Goal: Information Seeking & Learning: Learn about a topic

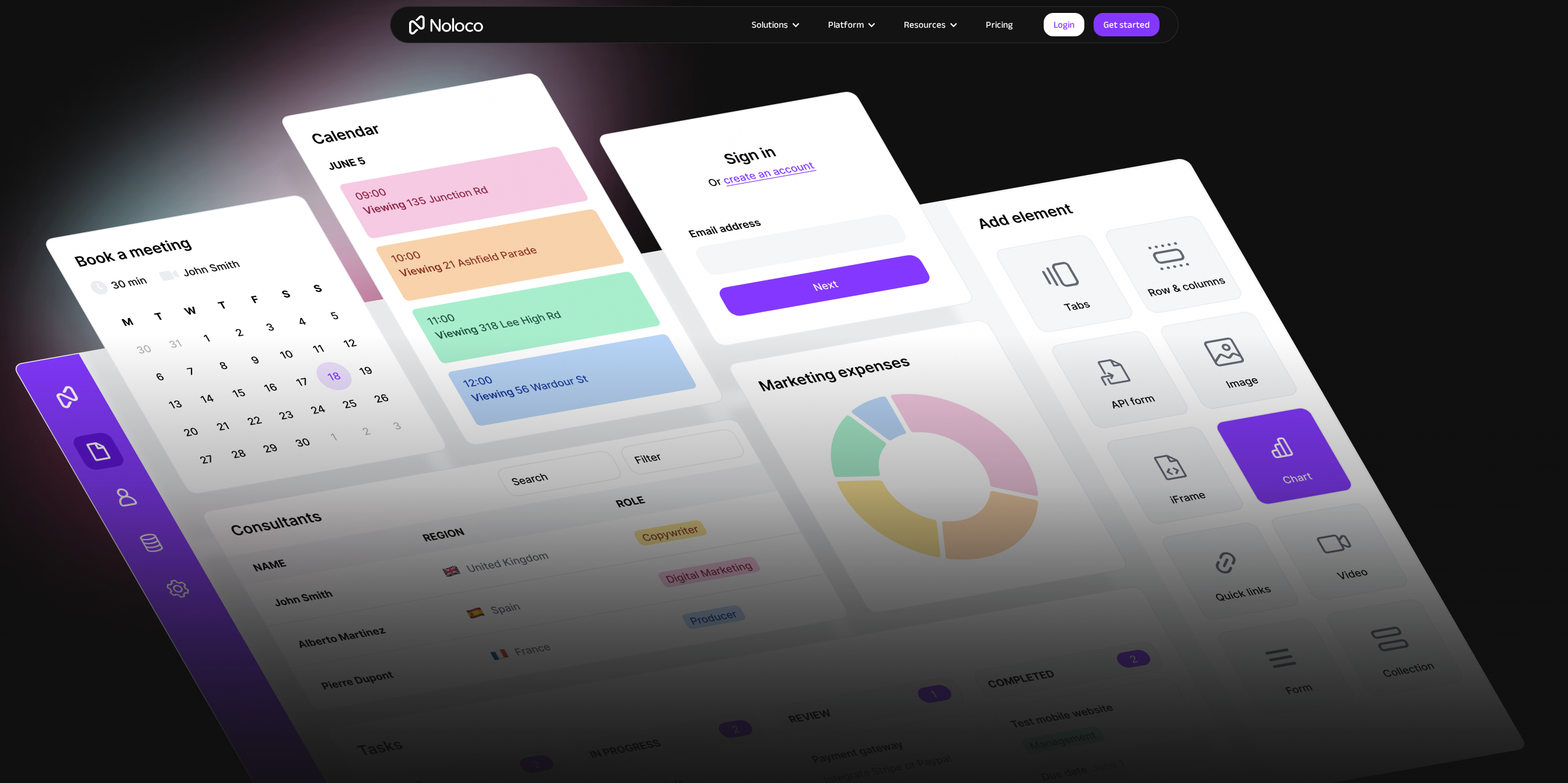
drag, startPoint x: 728, startPoint y: 477, endPoint x: 610, endPoint y: 587, distance: 161.3
click at [610, 587] on div at bounding box center [784, 589] width 1568 height 510
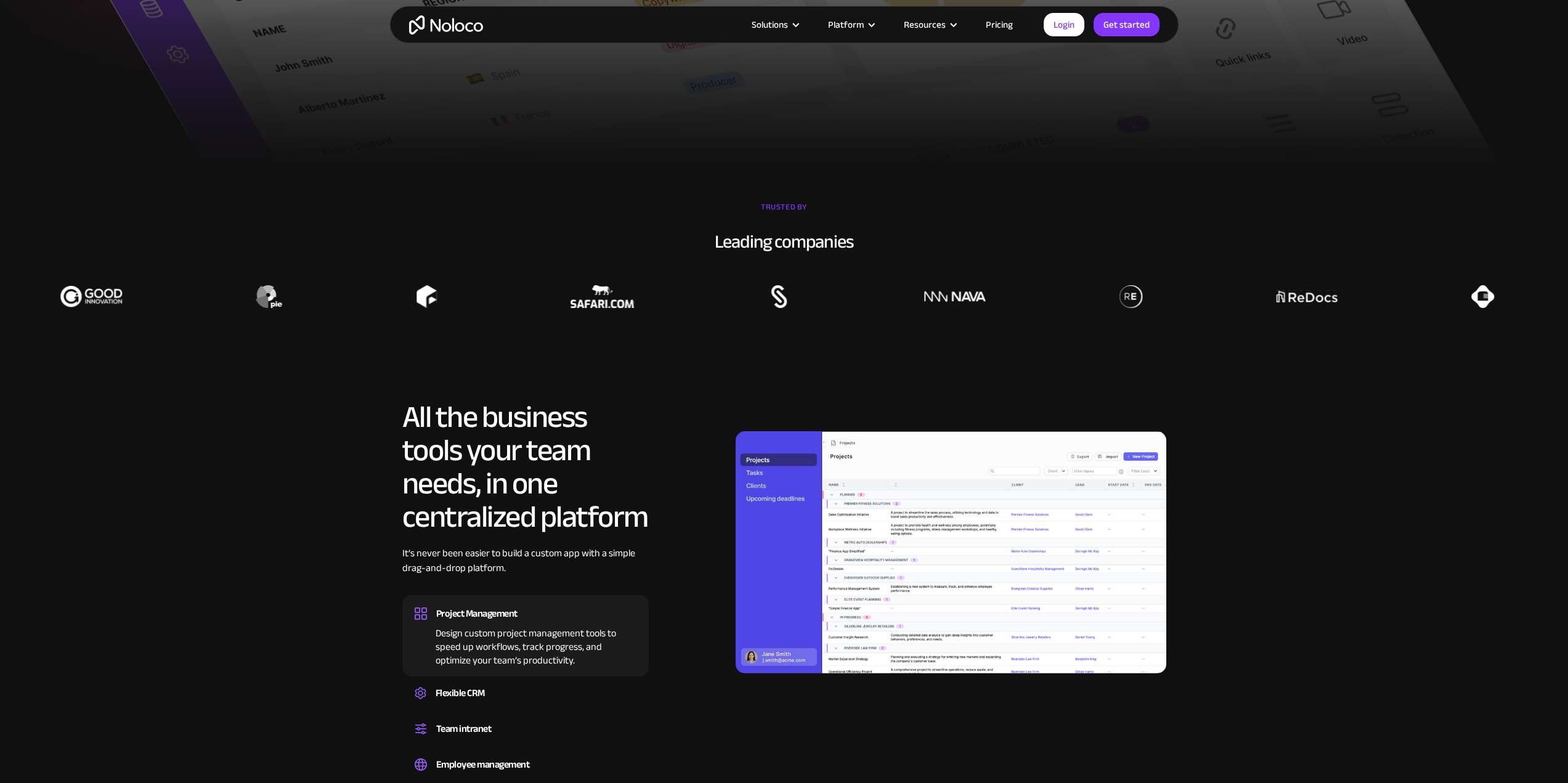
scroll to position [1232, 0]
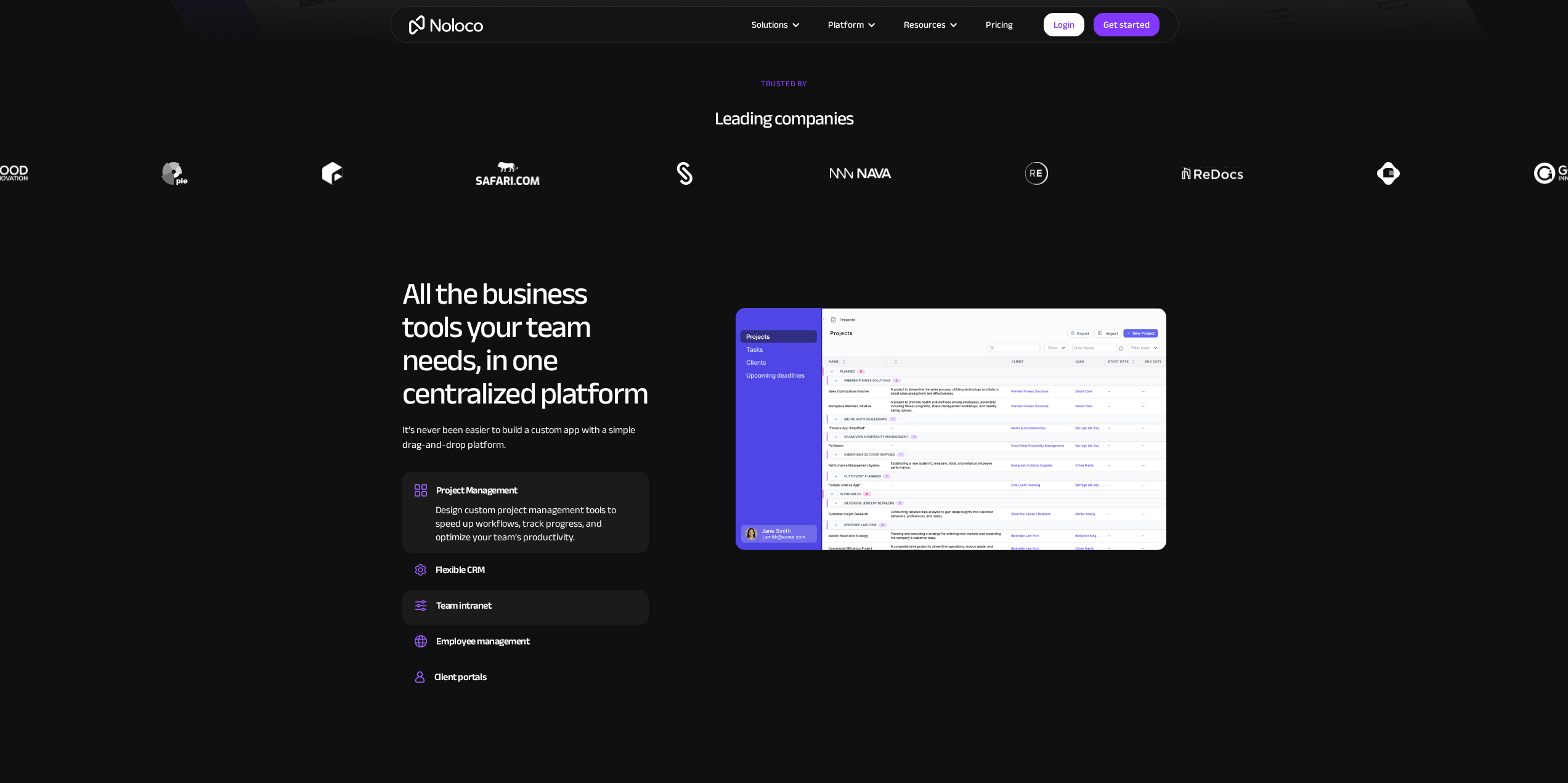
click at [507, 594] on div "Team intranet Set up a central space for your team to collaborate, share inform…" at bounding box center [525, 607] width 247 height 35
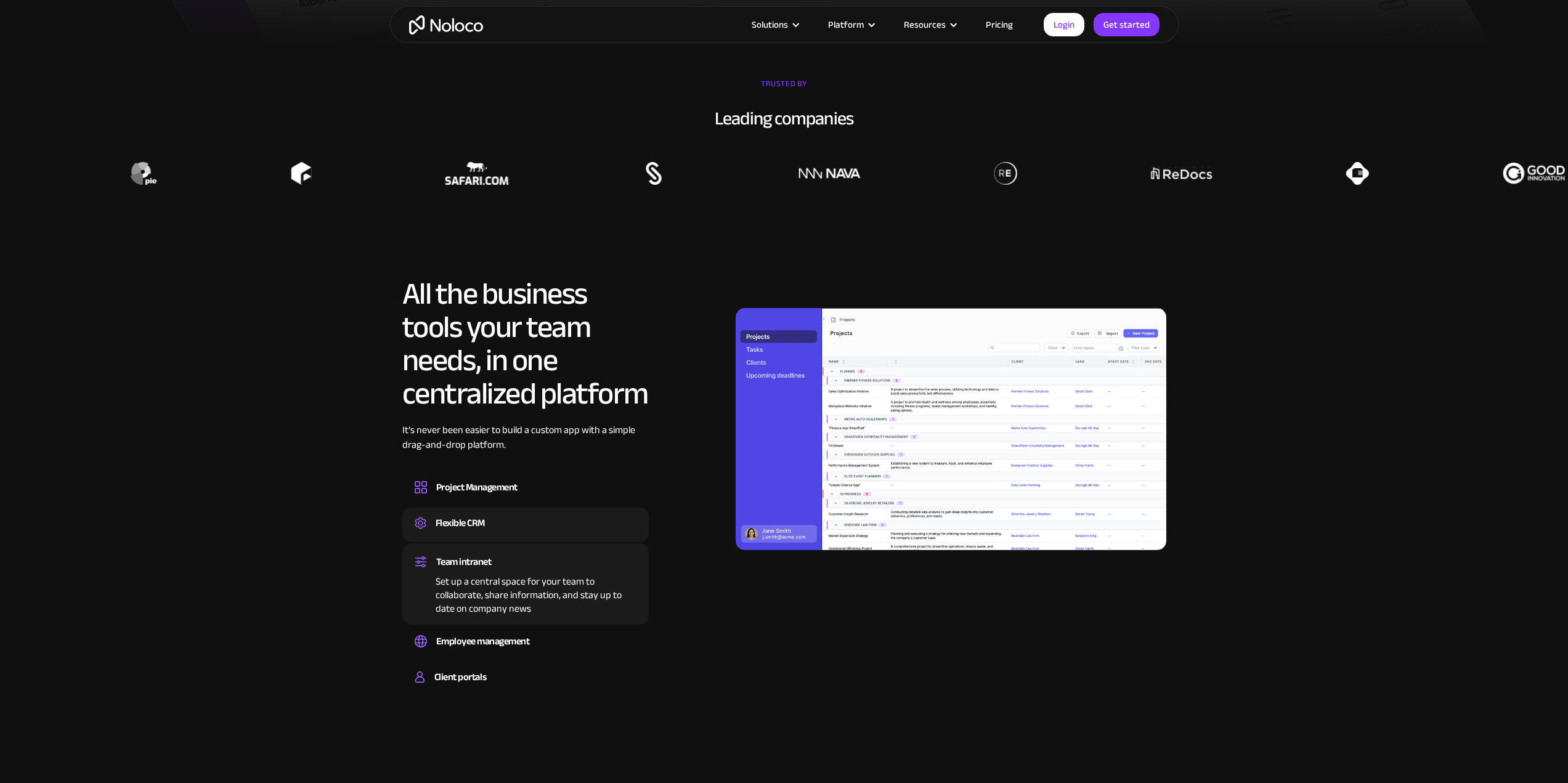
click at [565, 527] on div "Flexible CRM" at bounding box center [525, 523] width 222 height 18
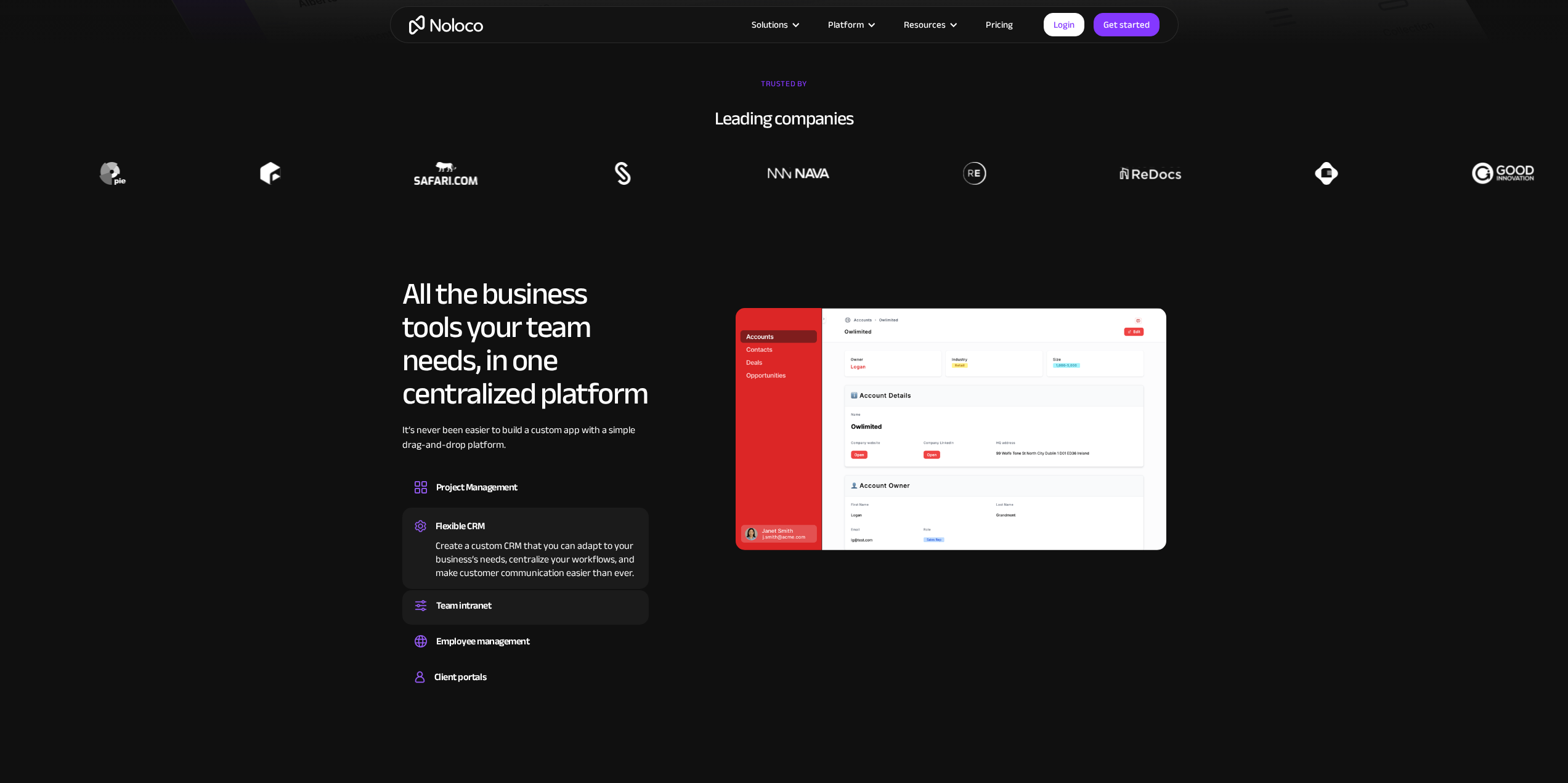
click at [521, 614] on div "Team intranet" at bounding box center [525, 606] width 222 height 18
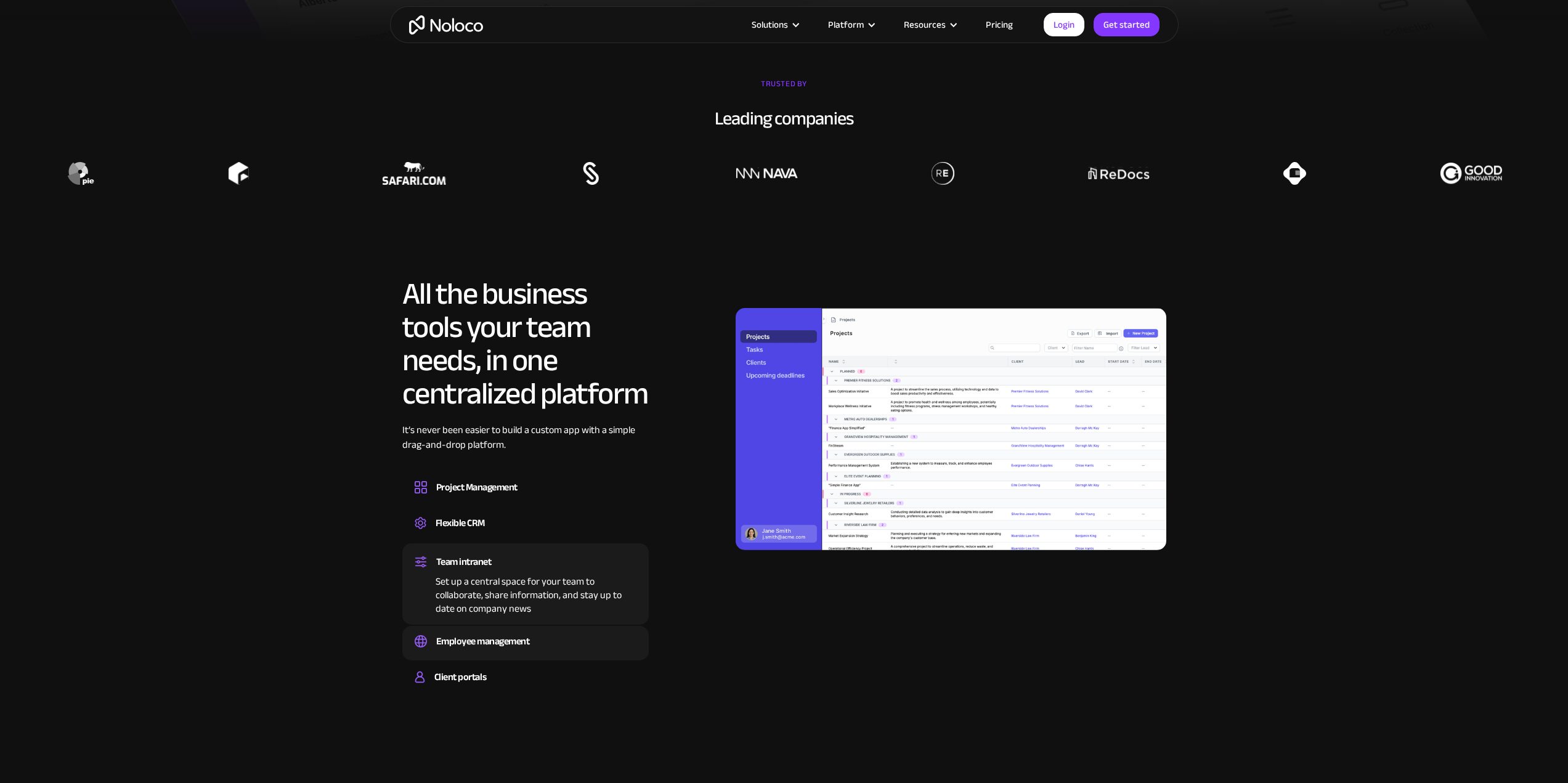
click at [485, 656] on div "Employee management Easily manage employee information, track performance, and …" at bounding box center [525, 643] width 247 height 35
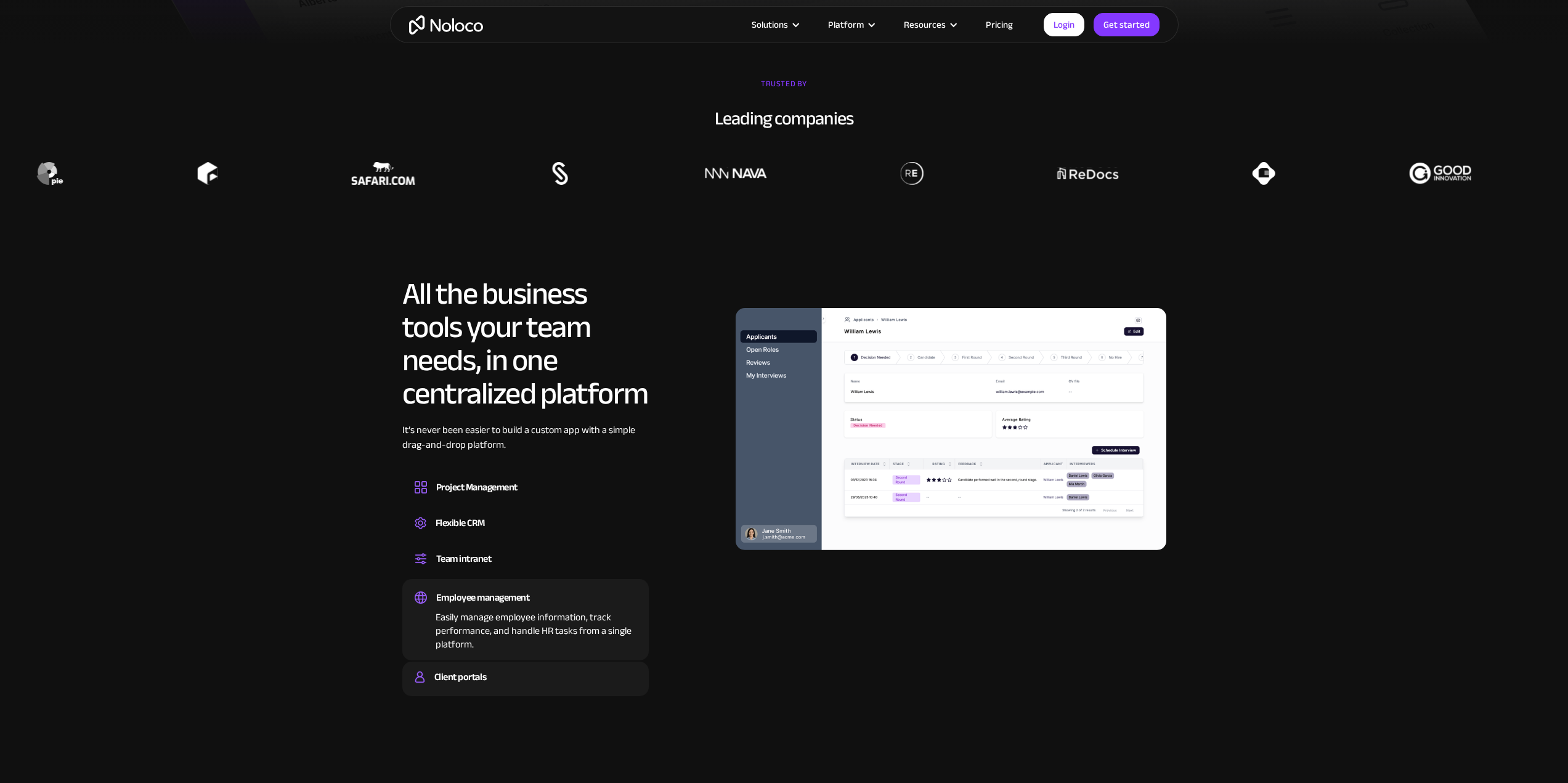
click at [458, 681] on div "Client portals" at bounding box center [460, 677] width 52 height 18
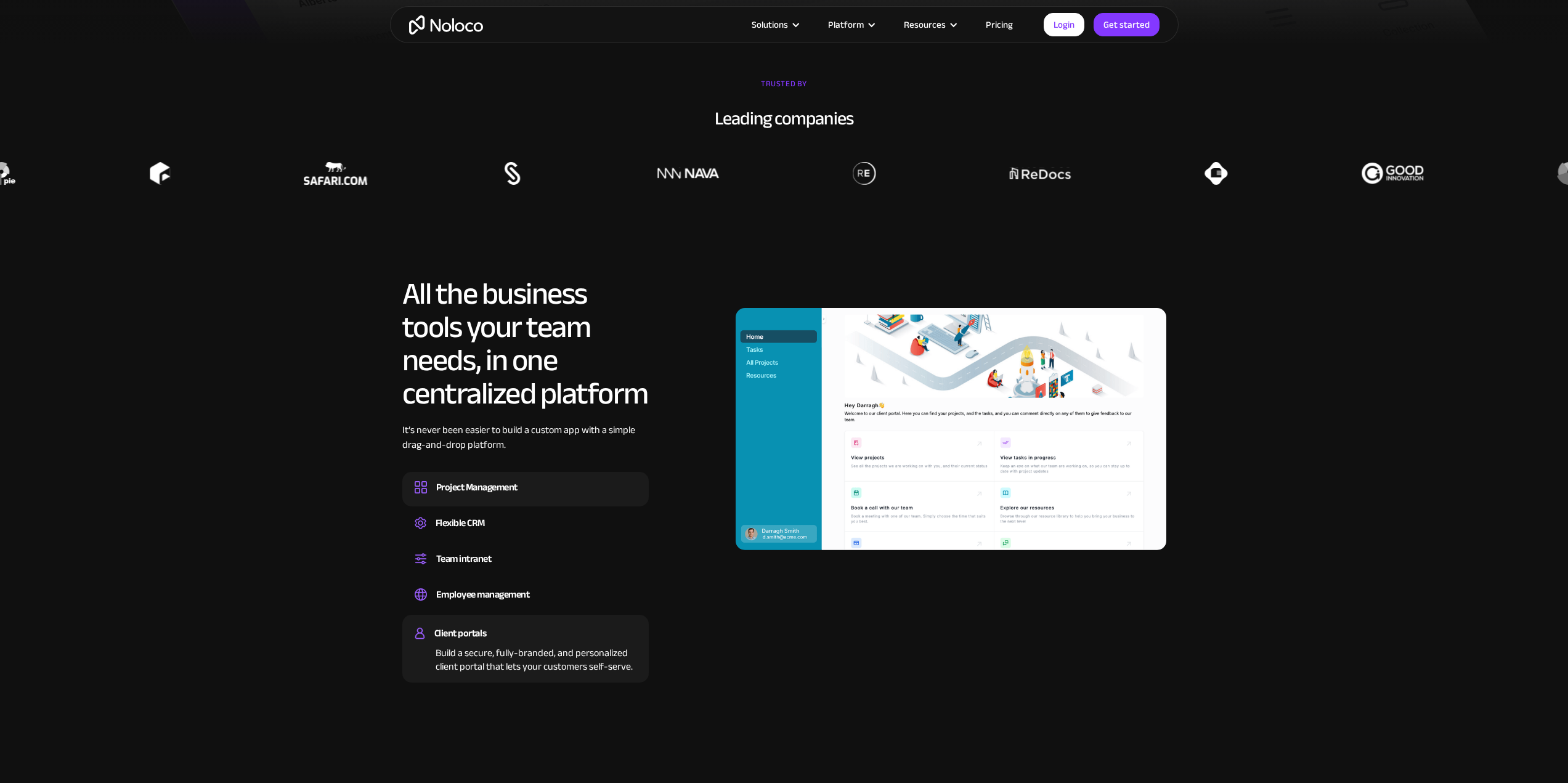
click at [599, 477] on div "Project Management Design custom project management tools to speed up workflows…" at bounding box center [525, 489] width 247 height 35
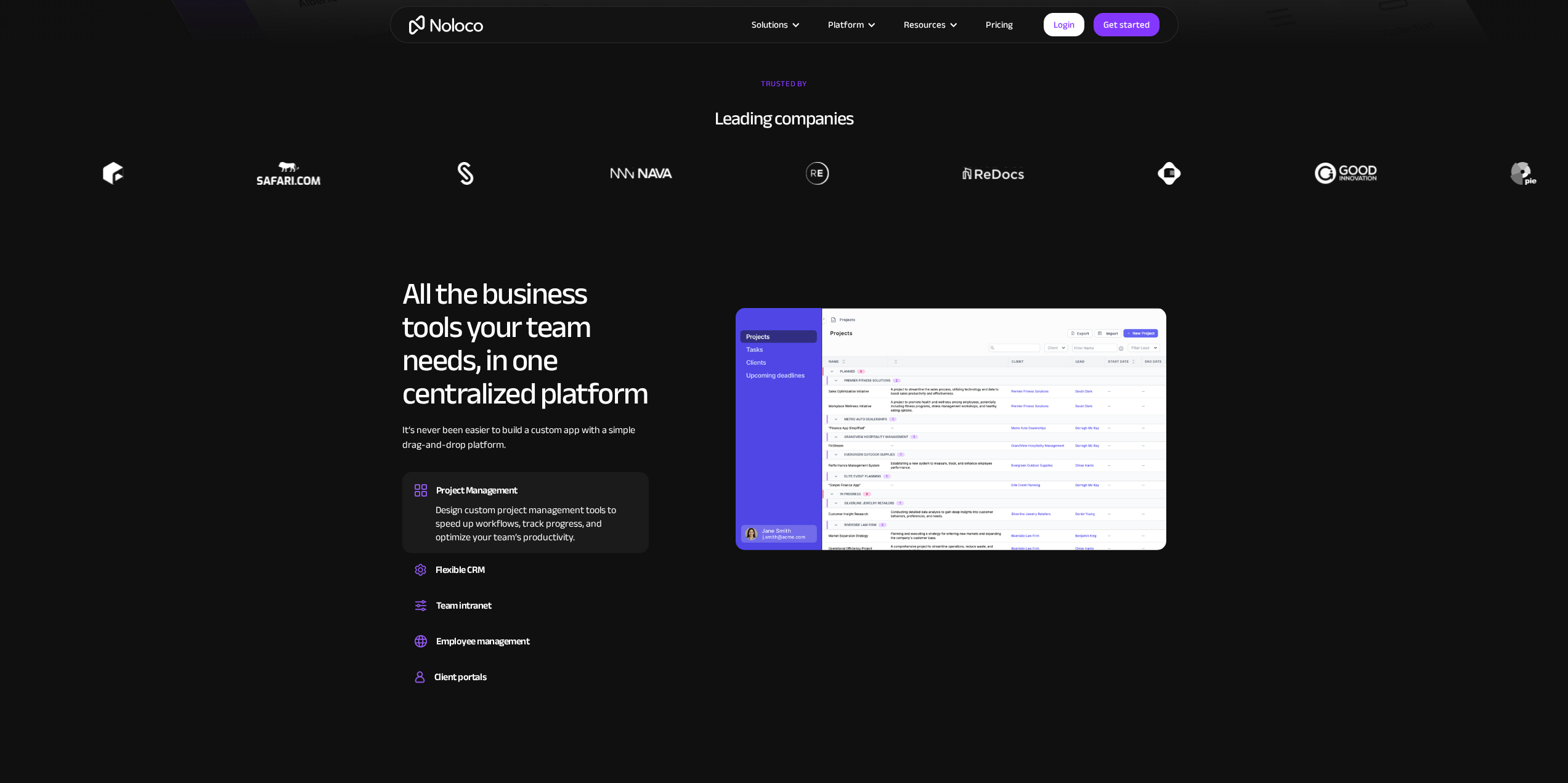
click at [570, 527] on div "Design custom project management tools to speed up workflows, track progress, a…" at bounding box center [525, 521] width 222 height 44
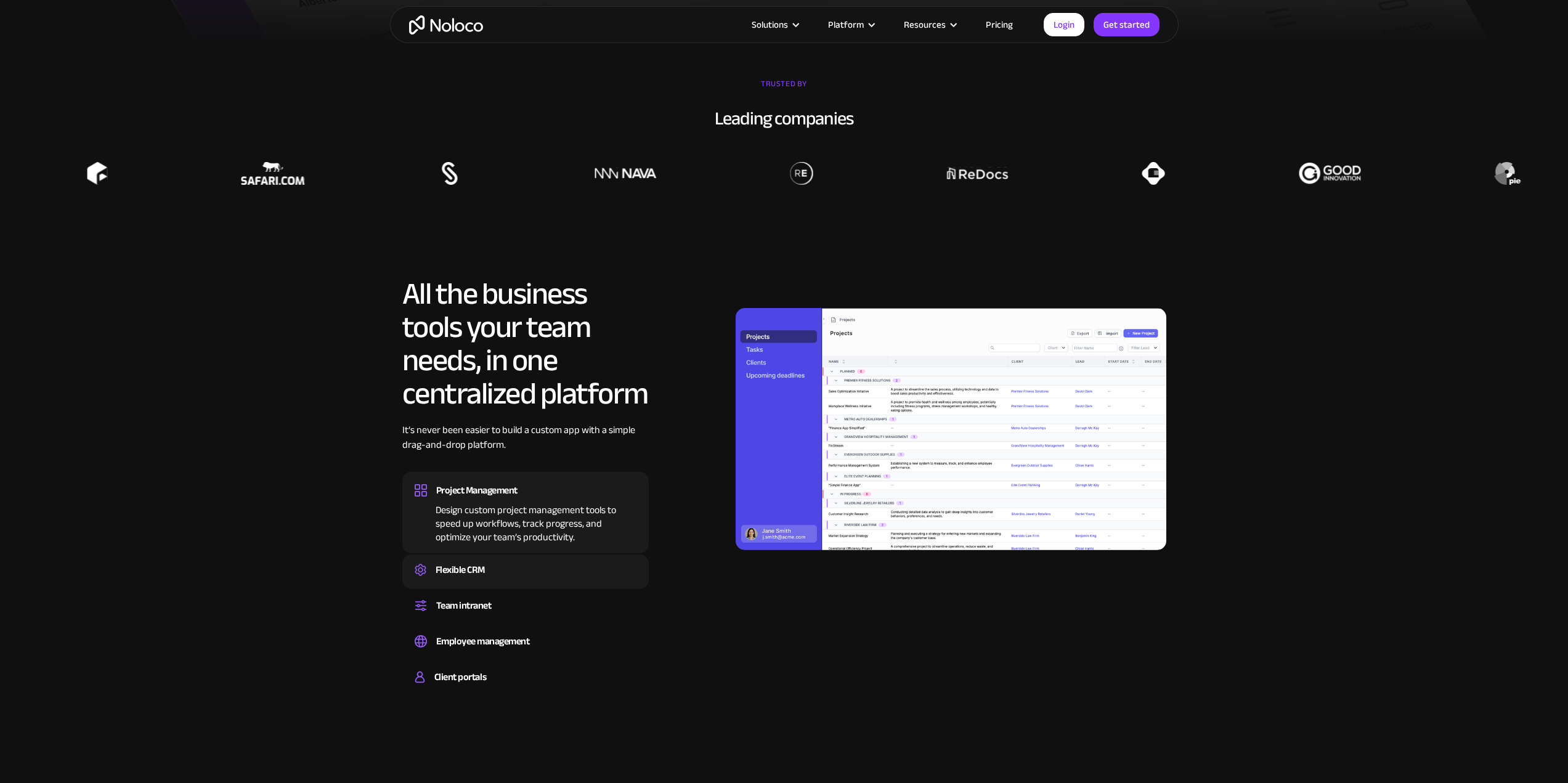
click at [544, 562] on div "Flexible CRM" at bounding box center [525, 570] width 222 height 18
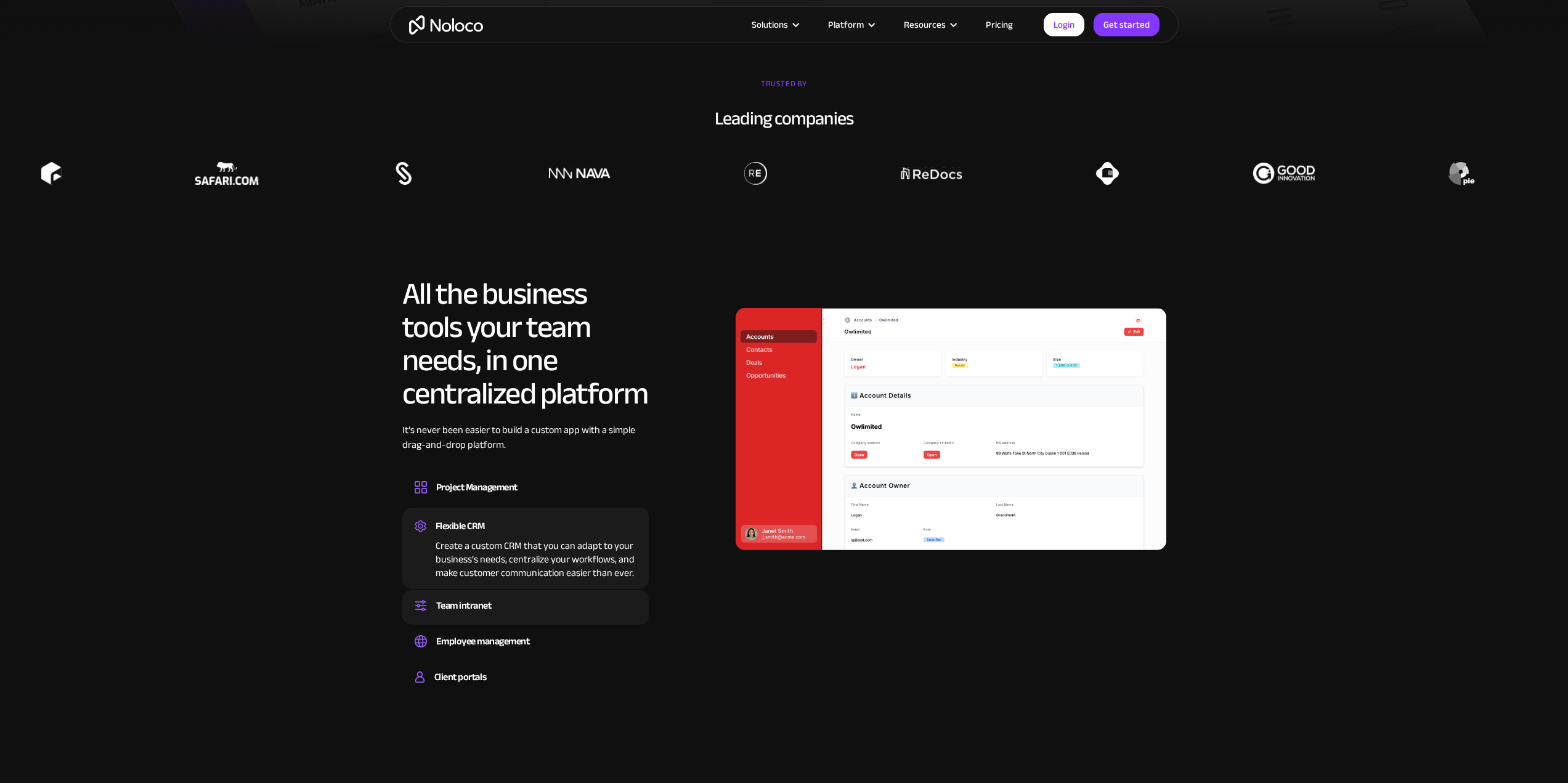
click at [491, 604] on div "Team intranet" at bounding box center [464, 606] width 56 height 18
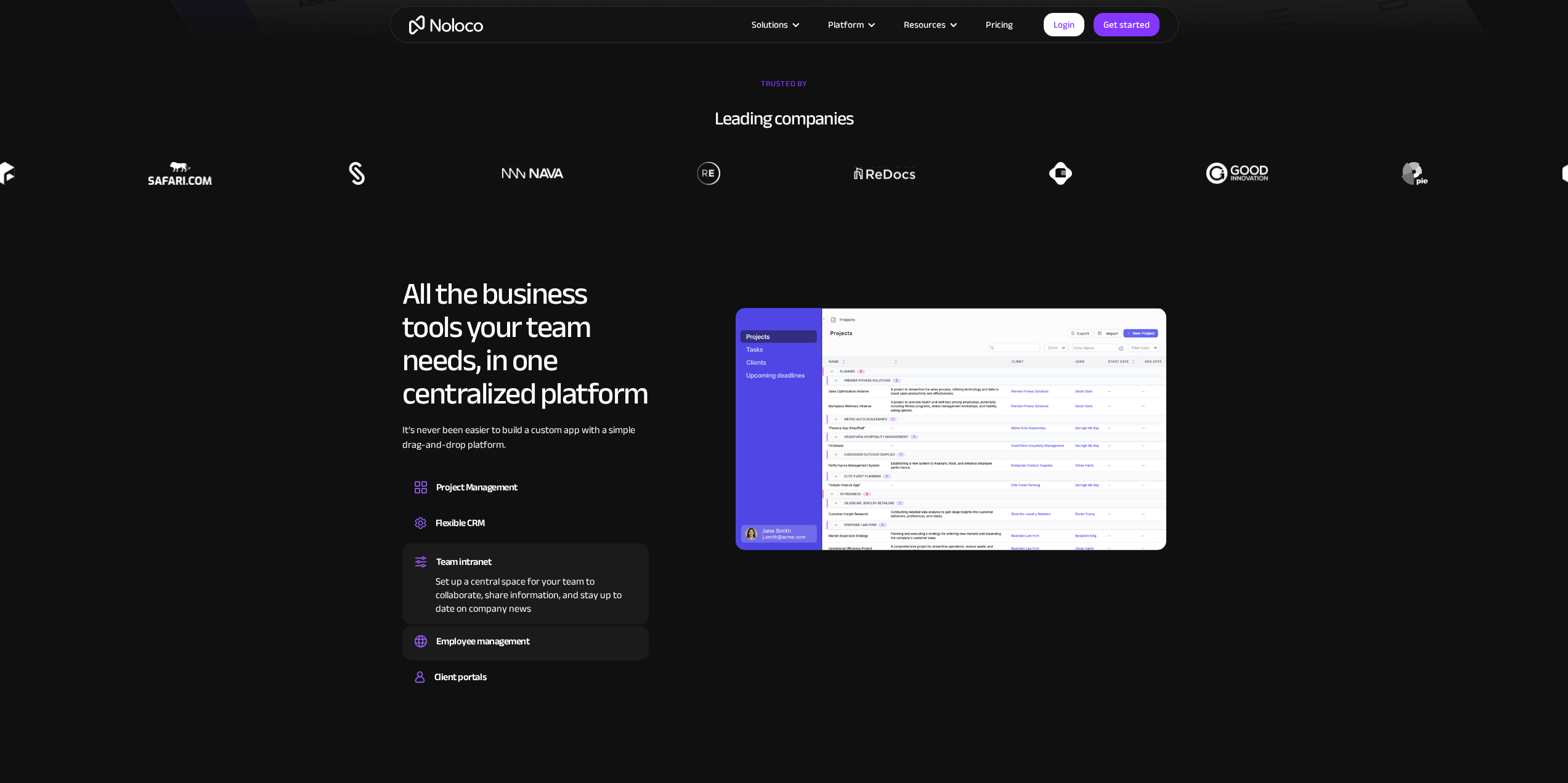
click at [468, 640] on div "Employee management" at bounding box center [483, 641] width 94 height 18
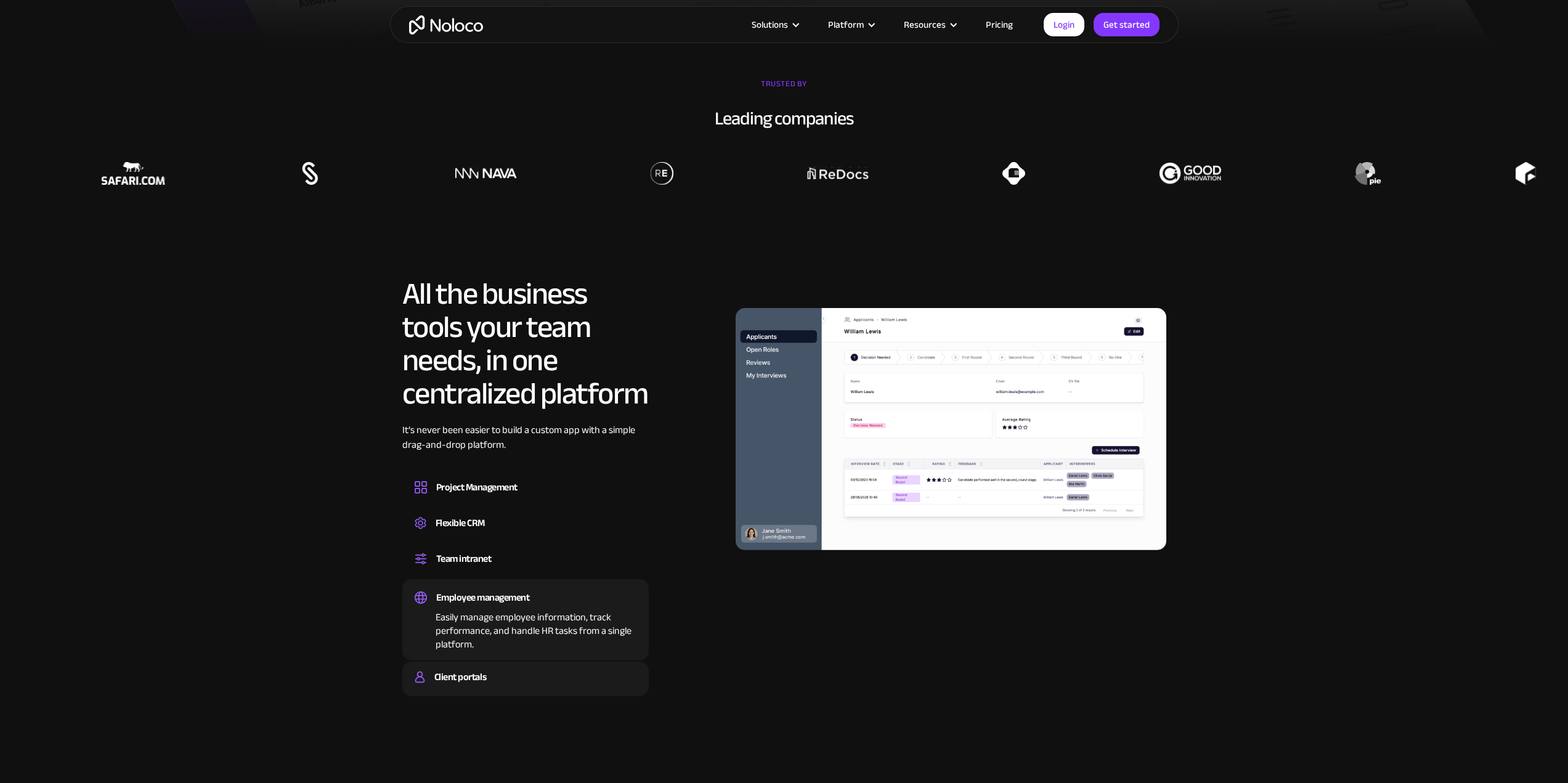
click at [450, 678] on div "Client portals" at bounding box center [460, 677] width 52 height 18
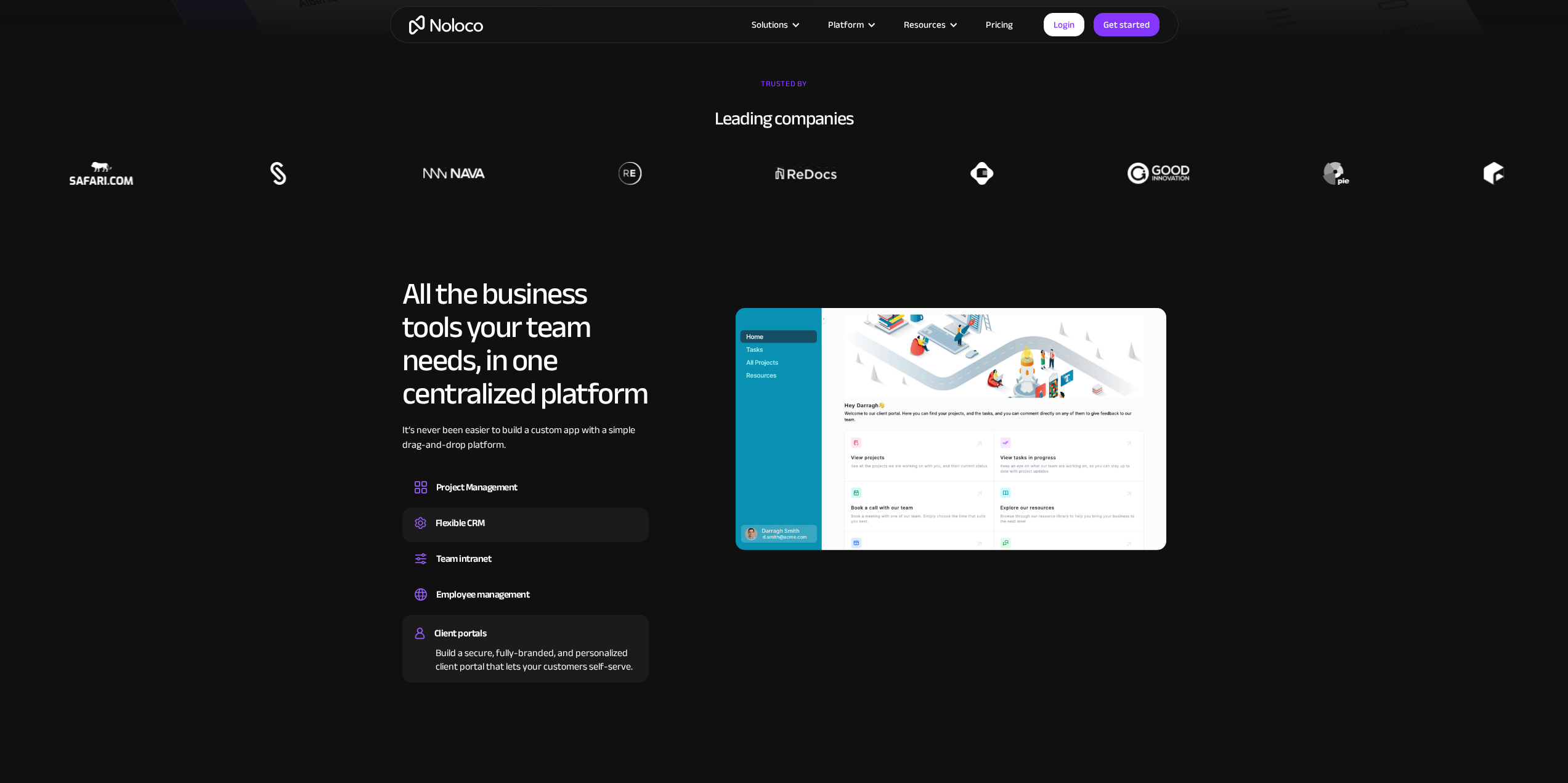
click at [544, 510] on div "Flexible CRM Create a custom CRM that you can adapt to your business’s needs, c…" at bounding box center [525, 525] width 247 height 35
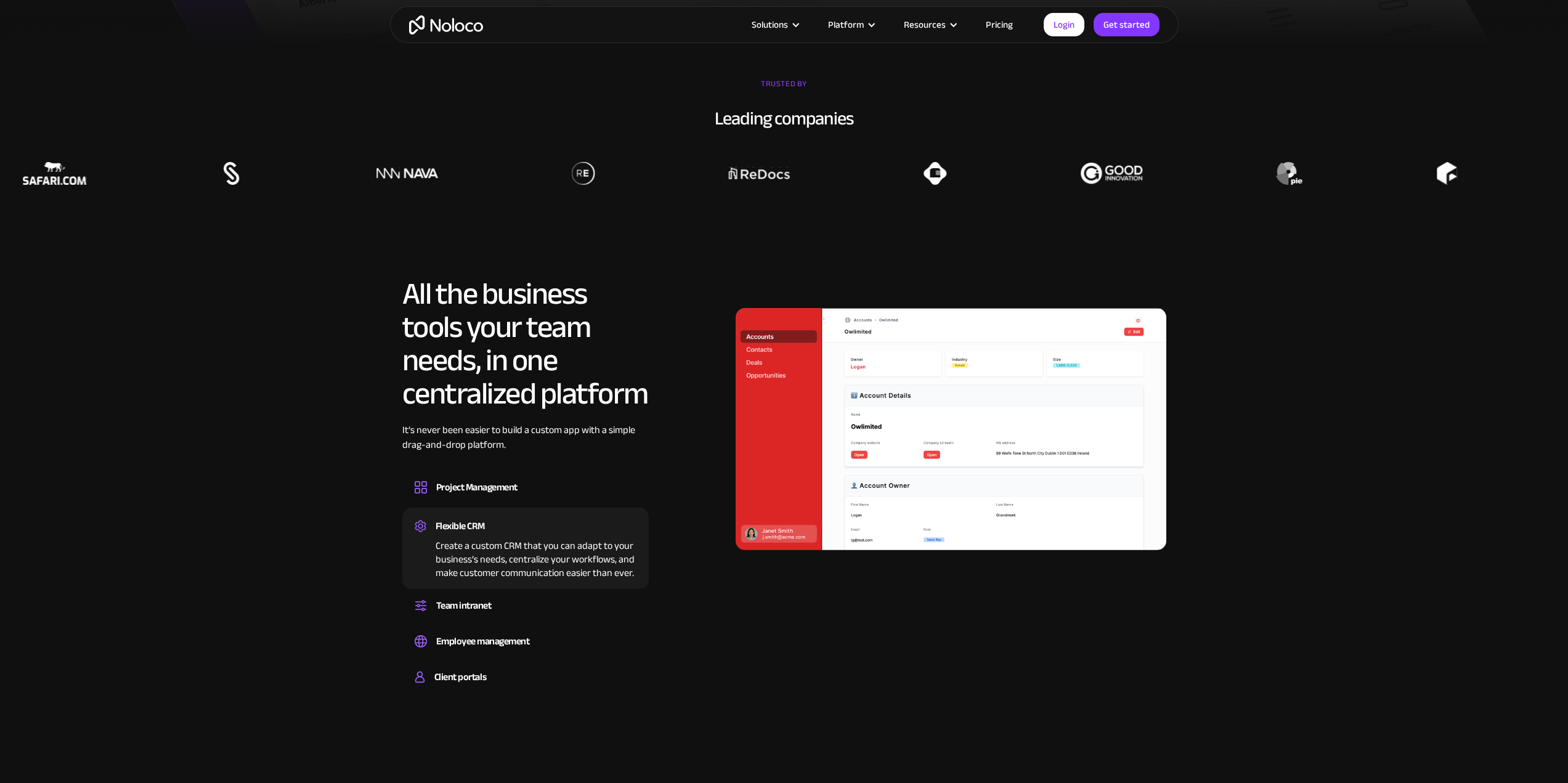
click at [553, 457] on div "It’s never been easier to build a custom app with a simple drag-and-drop platfo…" at bounding box center [525, 447] width 247 height 48
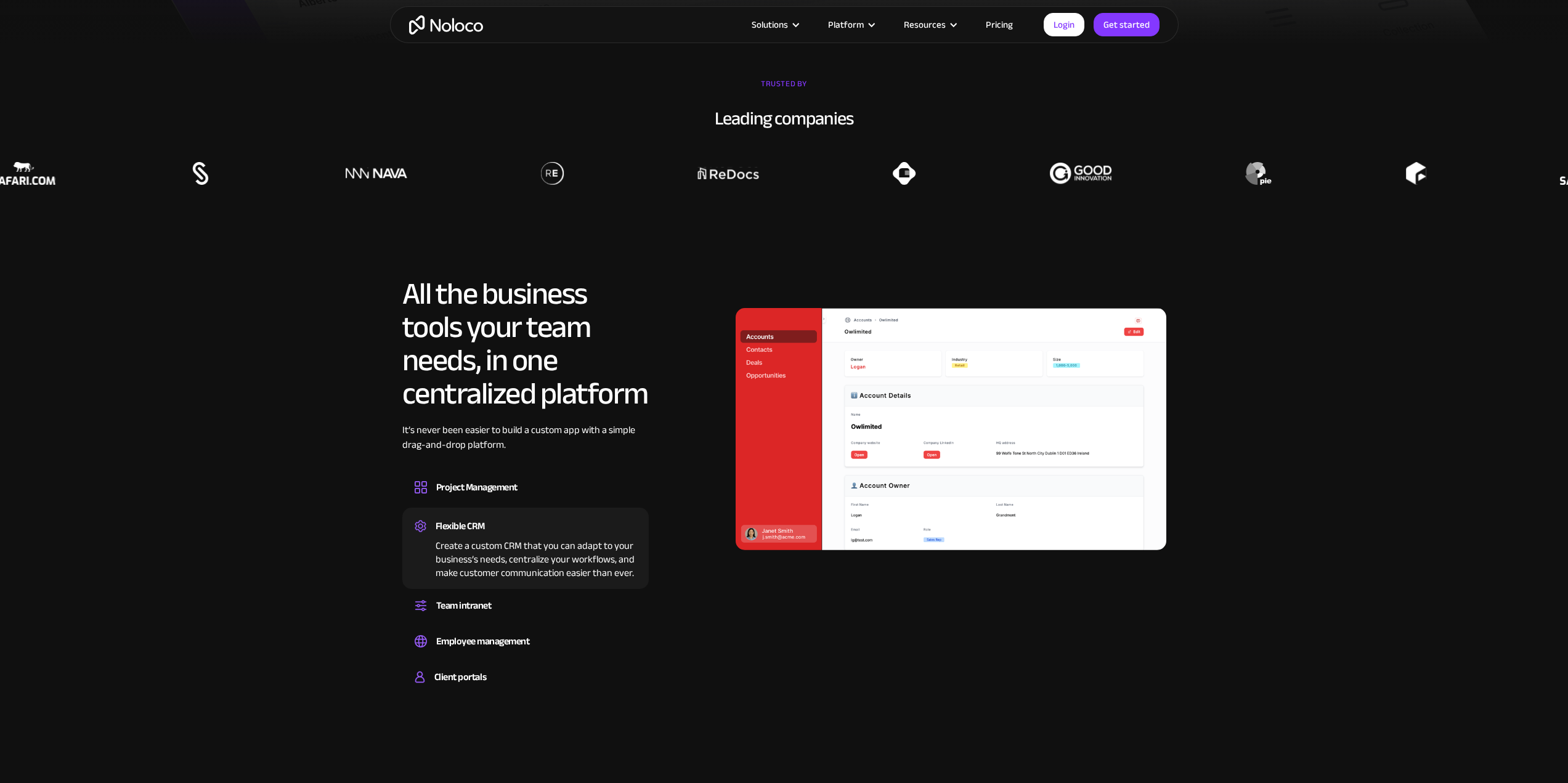
click at [559, 462] on div "It’s never been easier to build a custom app with a simple drag-and-drop platfo…" at bounding box center [525, 447] width 247 height 48
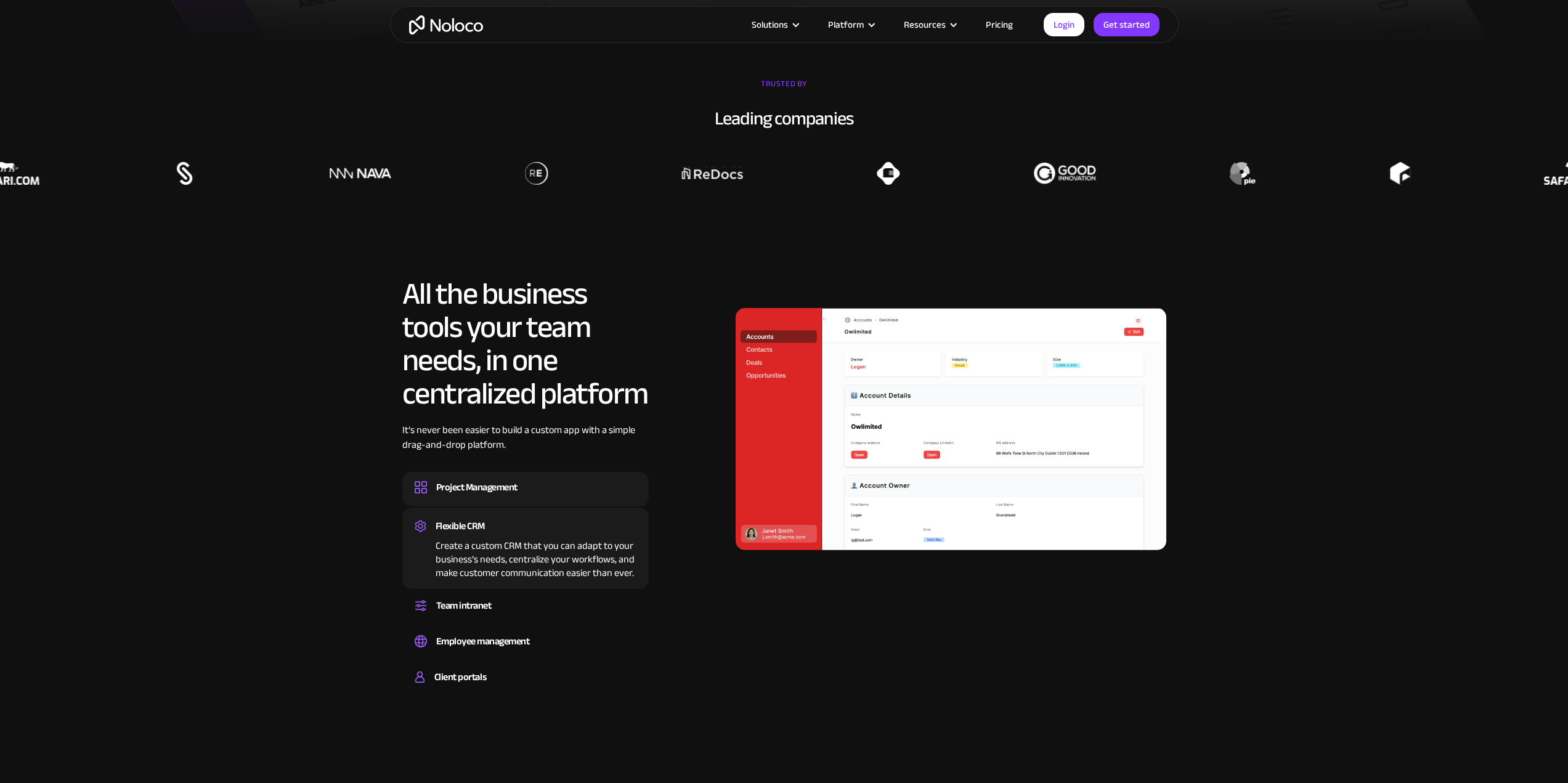
click at [534, 489] on div "Project Management" at bounding box center [525, 487] width 222 height 18
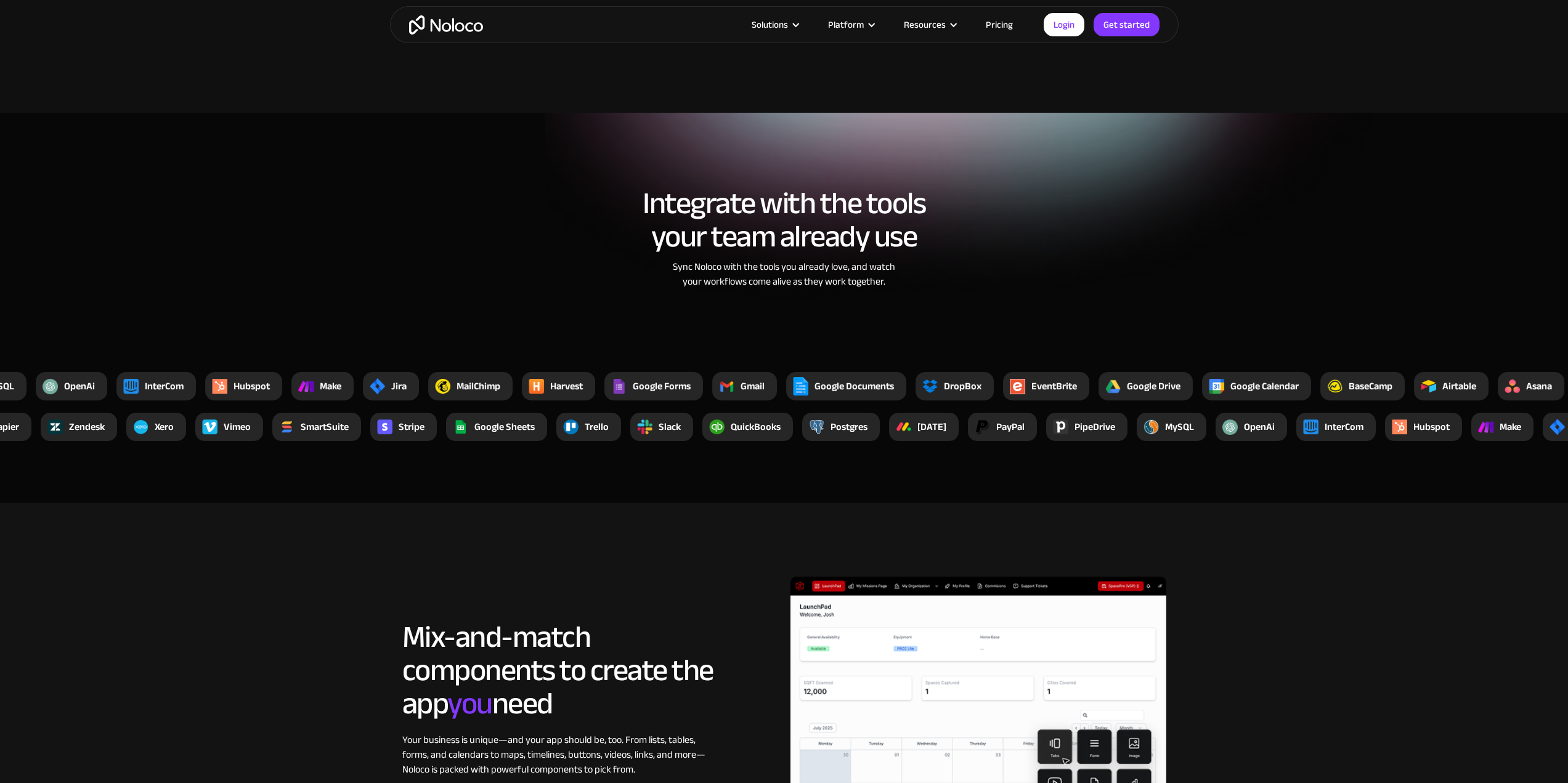
scroll to position [2403, 0]
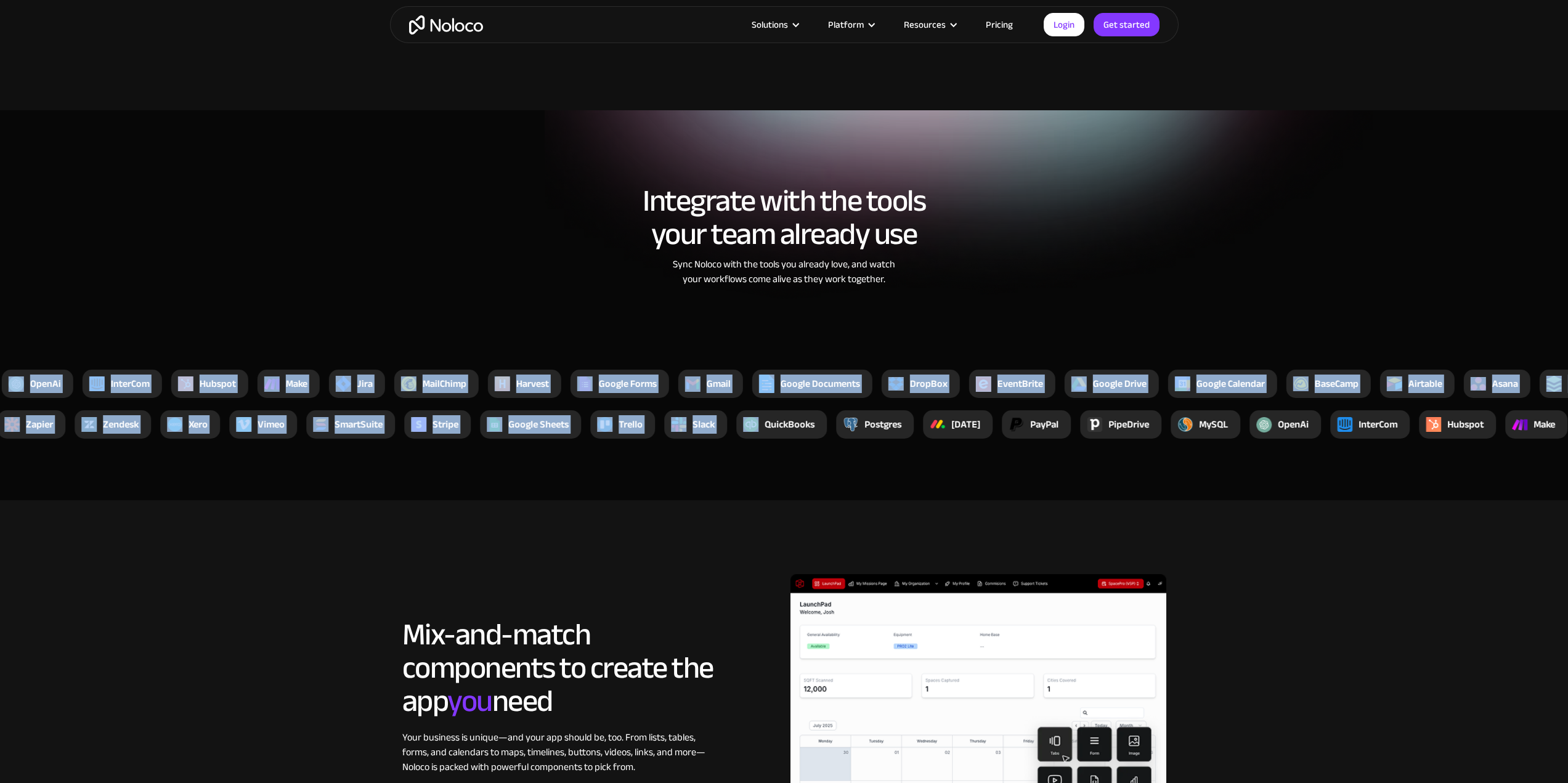
drag, startPoint x: 873, startPoint y: 402, endPoint x: 739, endPoint y: 427, distance: 136.3
click at [739, 427] on div "Xano YouTube Zapier Zendesk Xero Vimeo SmartSuite Stripe Google Sheets [PERSON_…" at bounding box center [784, 404] width 1568 height 69
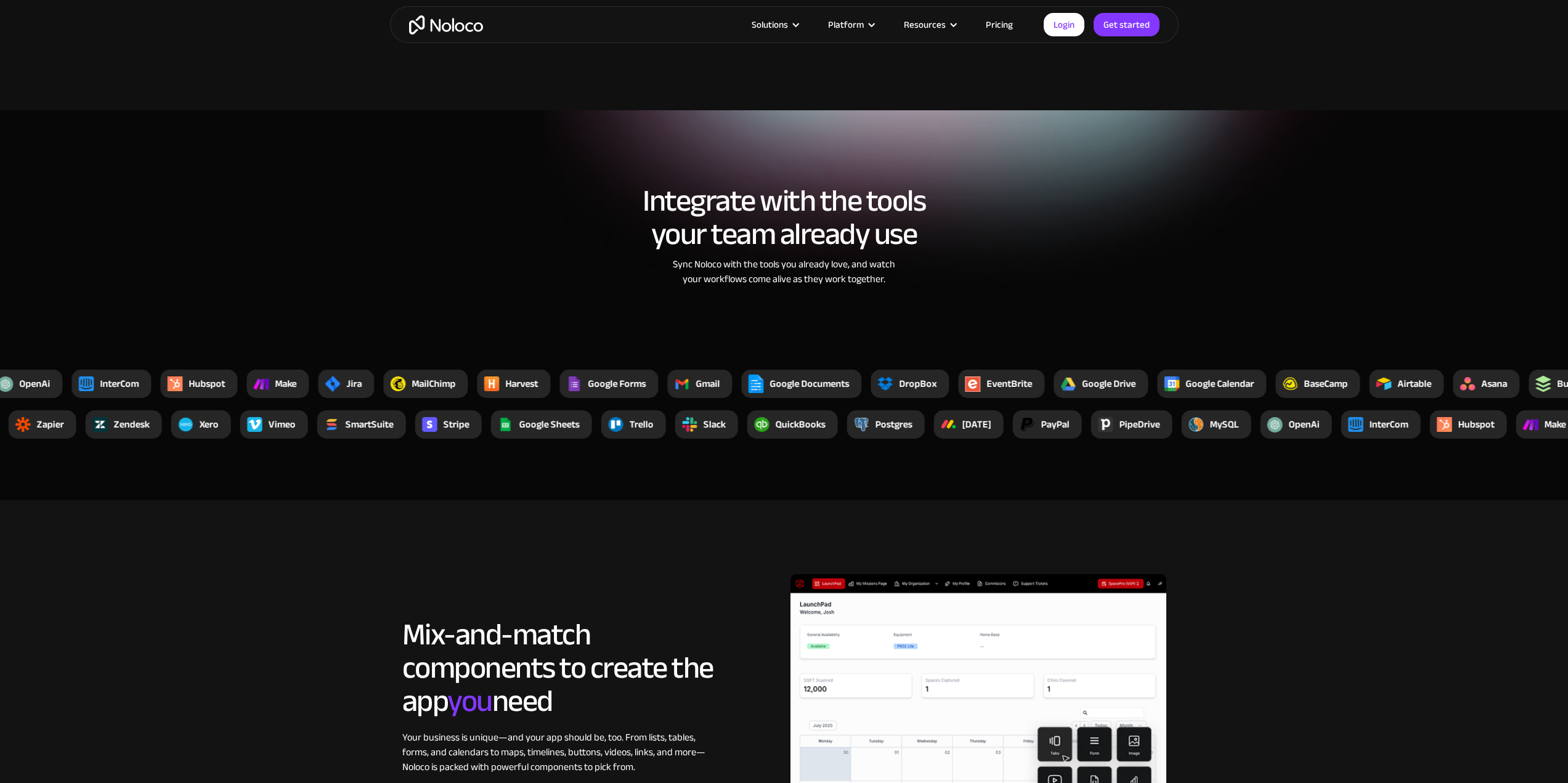
click at [876, 454] on section "Integrate with the tools your team already use Sync Noloco with the tools you a…" at bounding box center [784, 305] width 1568 height 390
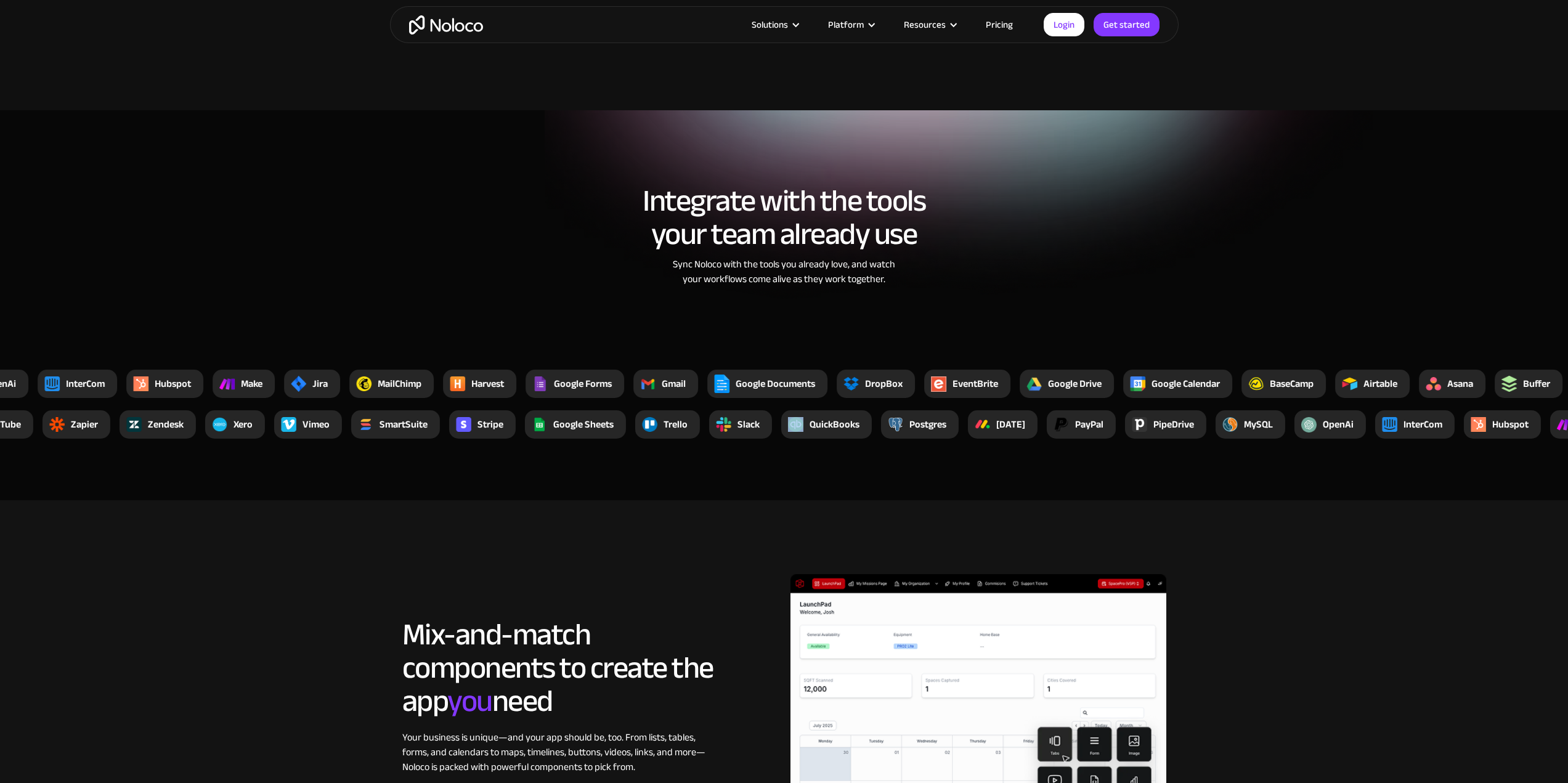
drag, startPoint x: 792, startPoint y: 433, endPoint x: 761, endPoint y: 434, distance: 31.0
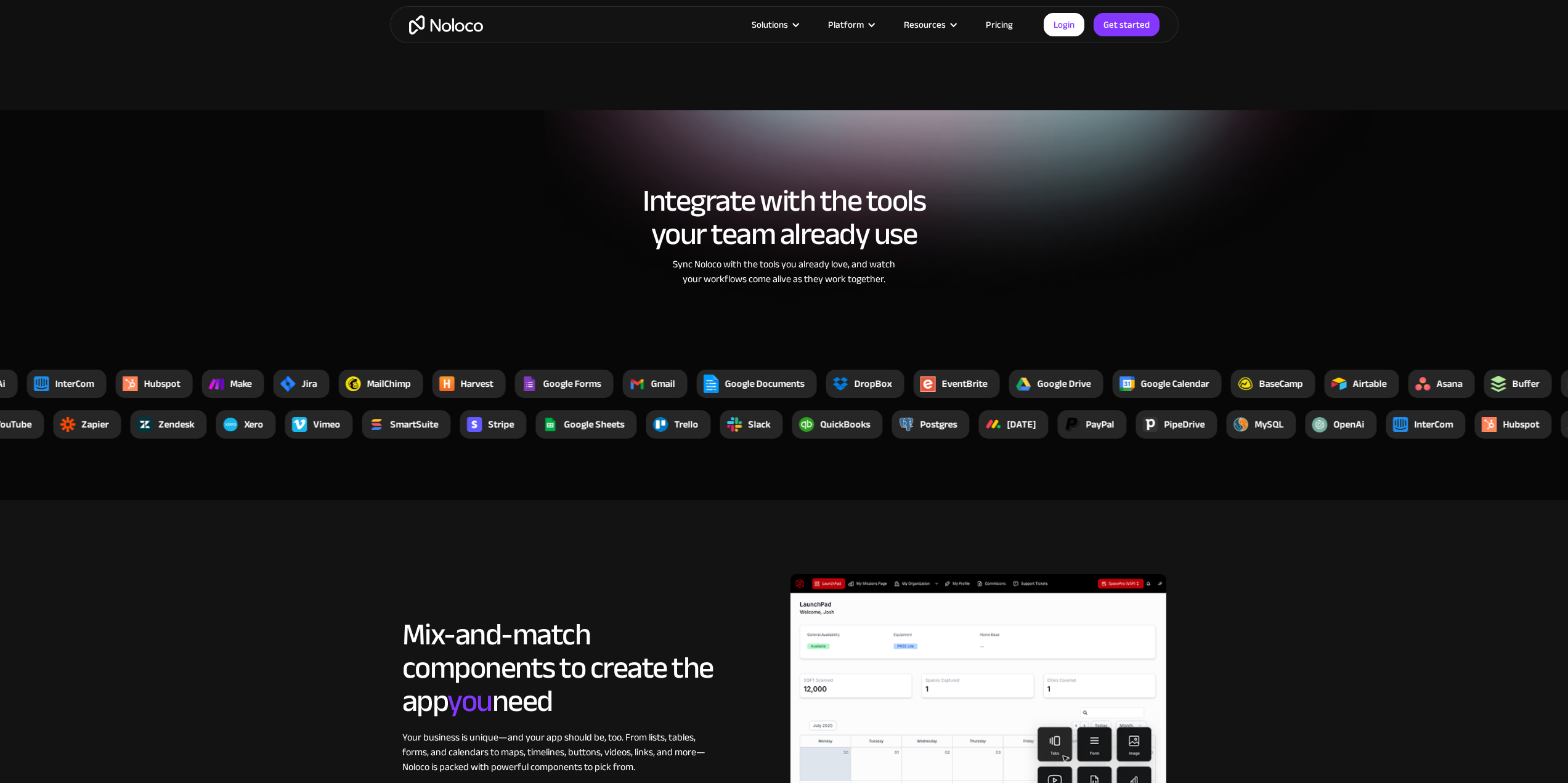
click at [719, 489] on section "Integrate with the tools your team already use Sync Noloco with the tools you a…" at bounding box center [784, 305] width 1568 height 390
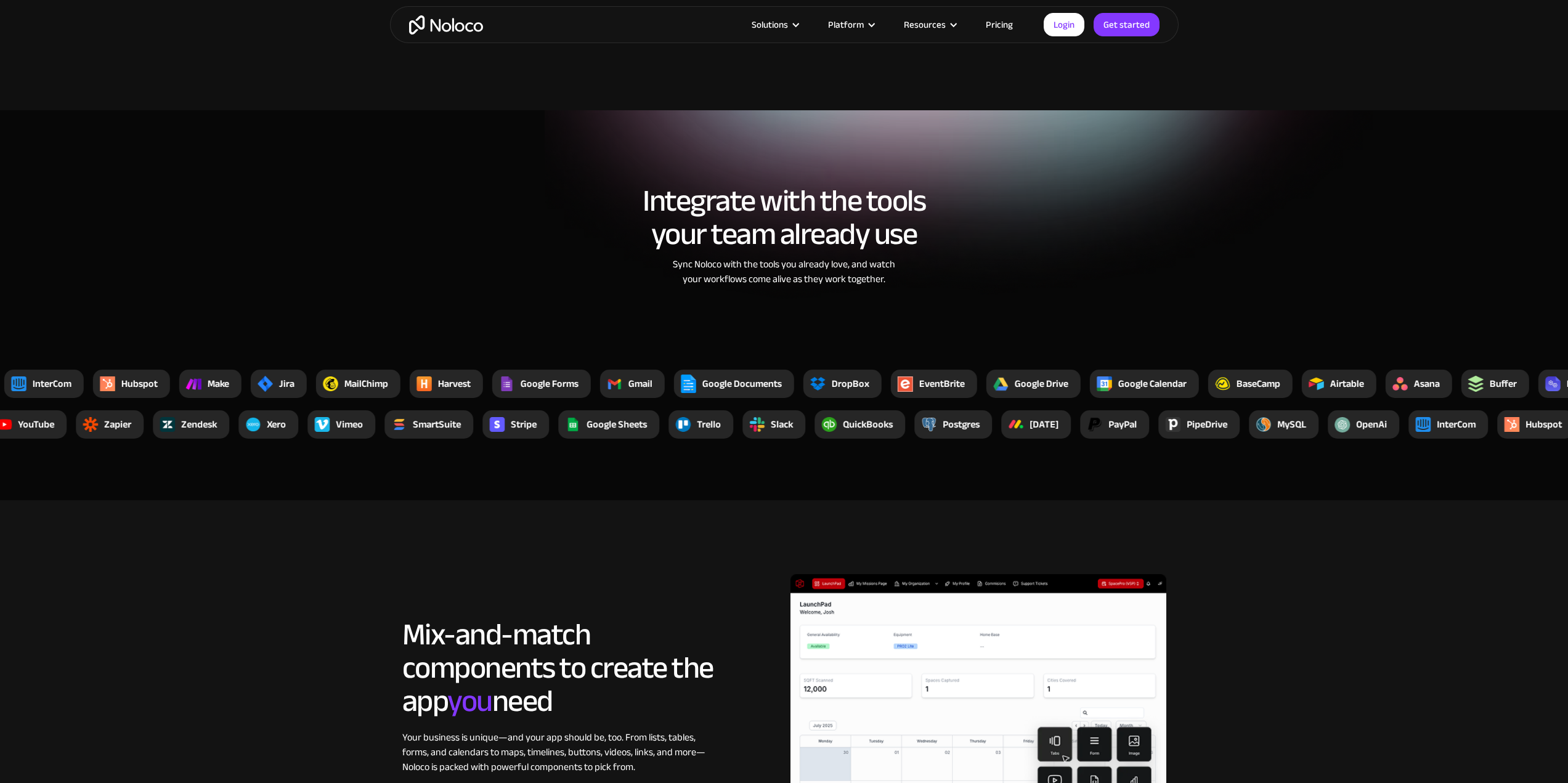
scroll to position [2772, 0]
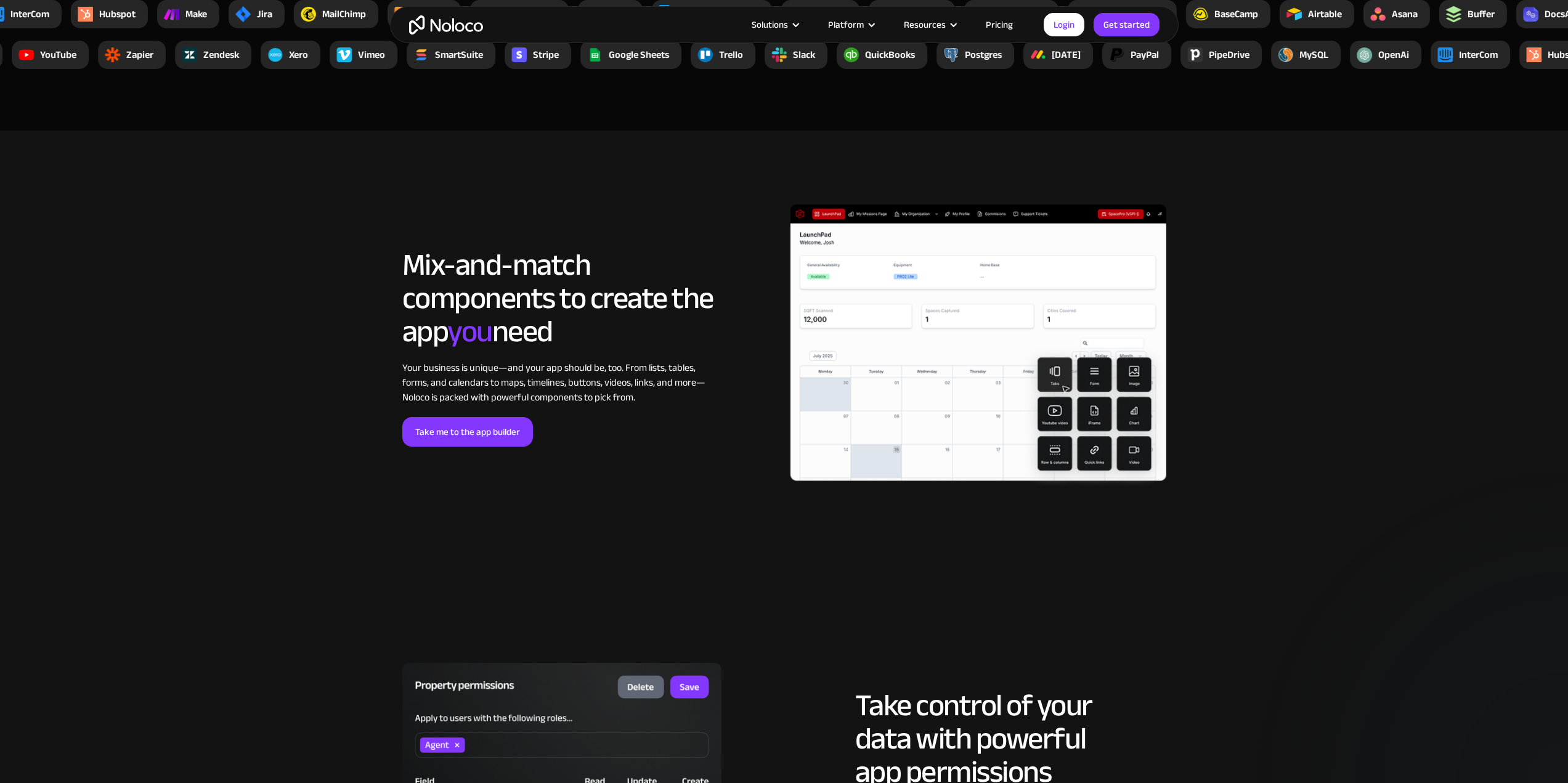
click at [768, 535] on section "LOREM IPSUM Mix-and-match components to create the app you need Your business i…" at bounding box center [784, 360] width 1568 height 458
